Goal: Task Accomplishment & Management: Manage account settings

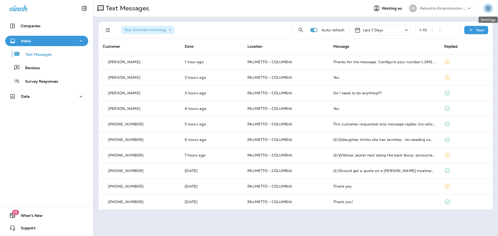
click at [487, 8] on icon "Settings" at bounding box center [488, 8] width 5 height 5
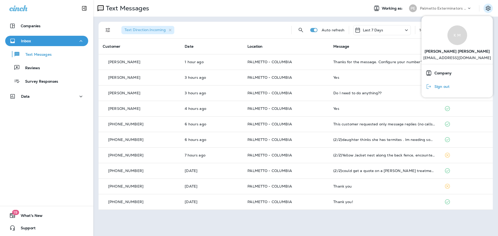
click at [484, 4] on button "Settings" at bounding box center [488, 8] width 9 height 9
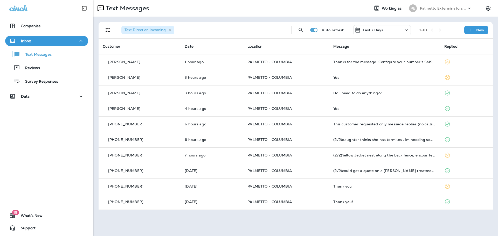
click at [484, 4] on button "Settings" at bounding box center [488, 8] width 9 height 9
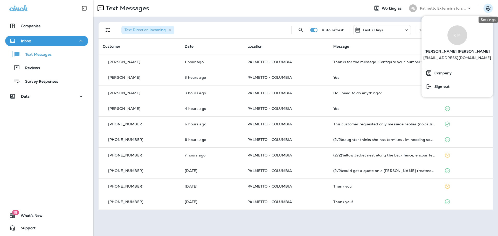
click at [490, 10] on icon "Settings" at bounding box center [488, 8] width 5 height 5
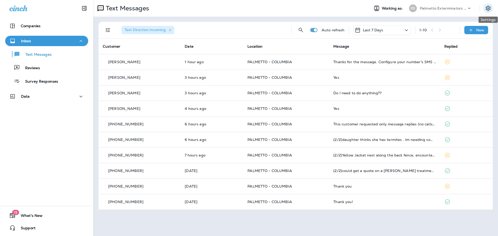
click at [489, 11] on icon "Settings" at bounding box center [488, 8] width 6 height 6
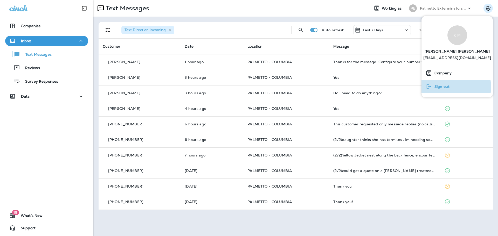
click at [445, 87] on span "Sign out" at bounding box center [441, 87] width 18 height 4
